Goal: Transaction & Acquisition: Purchase product/service

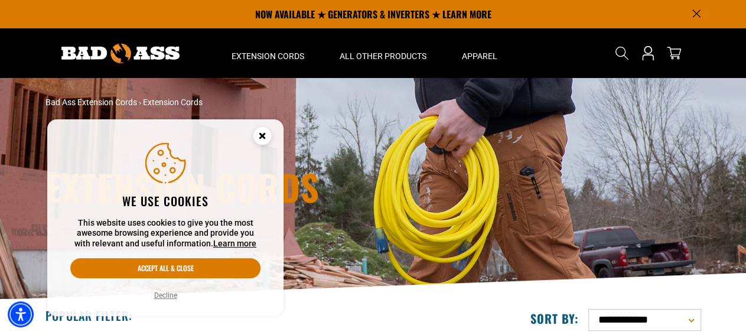
click at [264, 133] on circle "Close this option" at bounding box center [262, 136] width 18 height 18
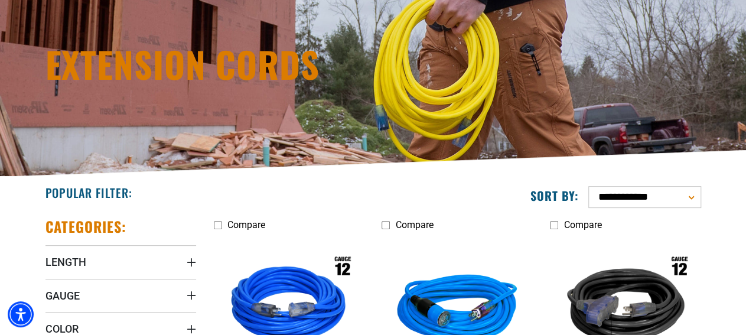
scroll to position [215, 0]
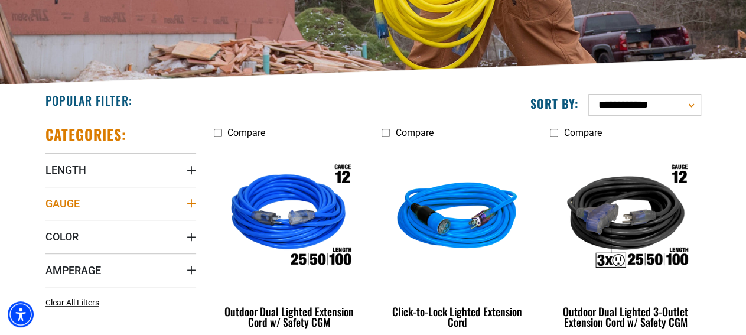
click at [159, 198] on summary "Gauge" at bounding box center [120, 203] width 151 height 33
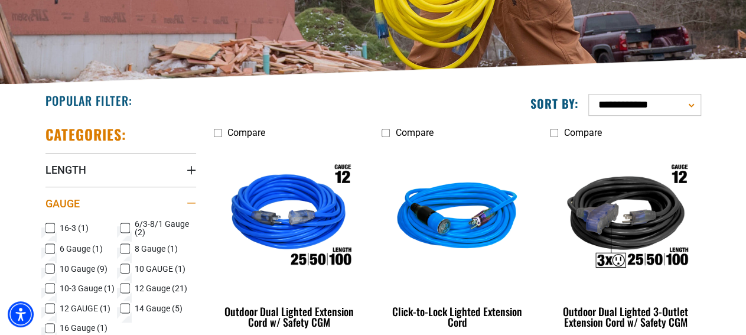
click at [185, 196] on summary "Gauge" at bounding box center [120, 203] width 151 height 33
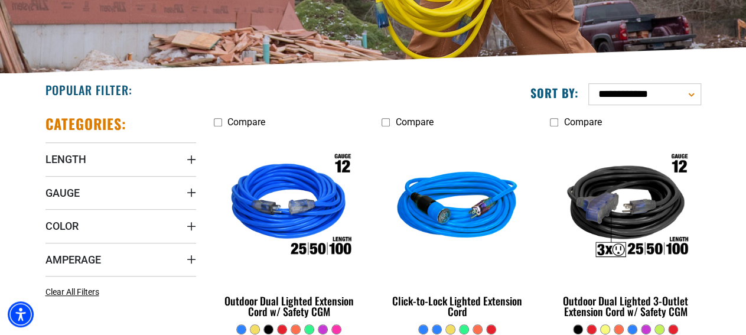
scroll to position [239, 0]
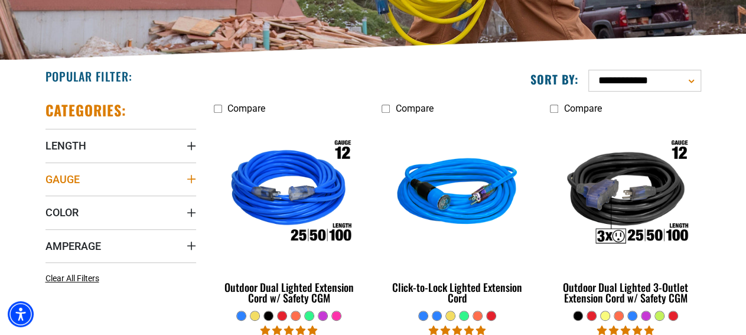
click at [184, 181] on summary "Gauge" at bounding box center [120, 178] width 151 height 33
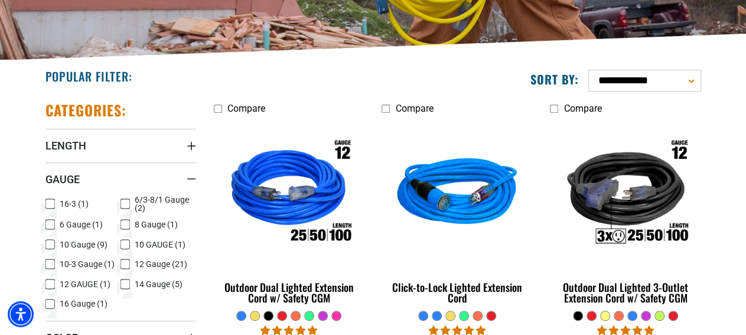
click at [145, 284] on span "14 Gauge (5)" at bounding box center [159, 284] width 48 height 8
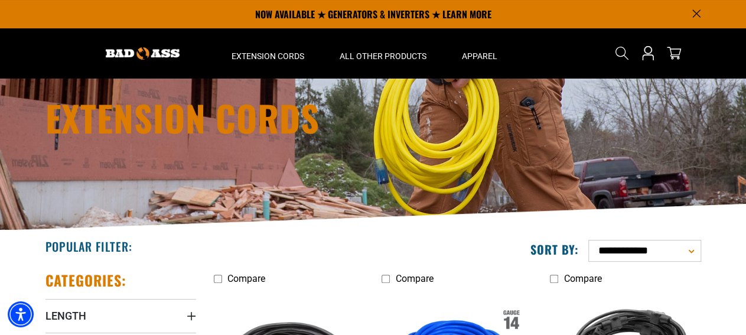
scroll to position [61, 0]
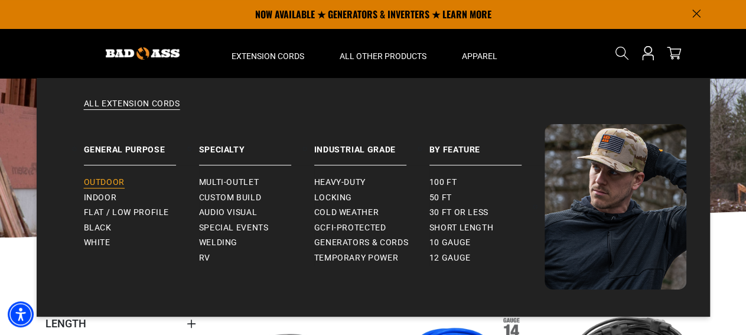
click at [109, 179] on span "Outdoor" at bounding box center [104, 182] width 41 height 11
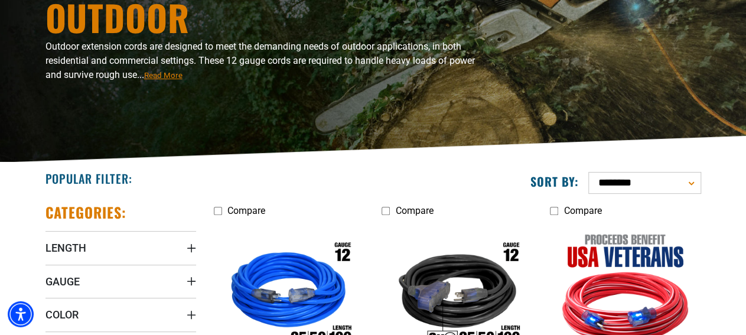
scroll to position [225, 0]
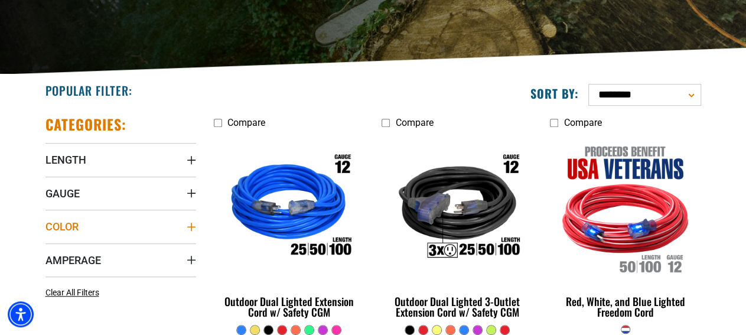
click at [125, 236] on summary "Color" at bounding box center [120, 226] width 151 height 33
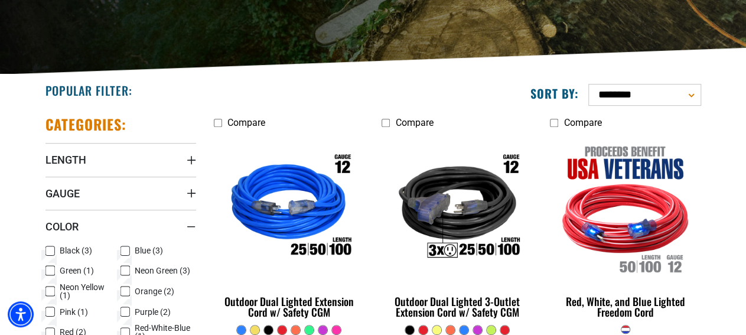
scroll to position [278, 0]
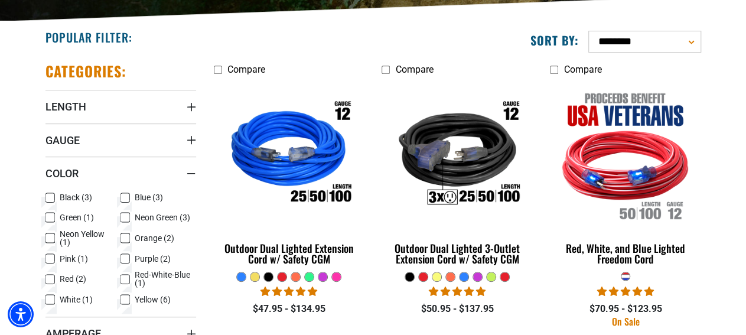
click at [131, 296] on label "Yellow (6) Yellow (6 products)" at bounding box center [159, 299] width 76 height 15
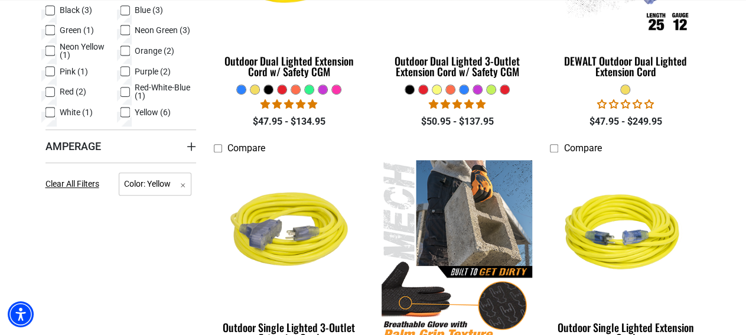
scroll to position [467, 0]
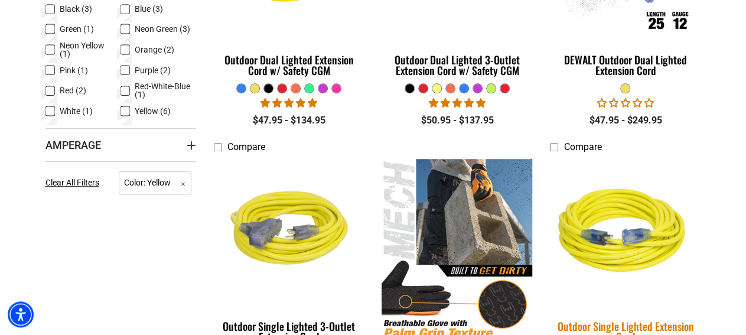
click at [643, 253] on img at bounding box center [625, 232] width 165 height 151
